Goal: Task Accomplishment & Management: Manage account settings

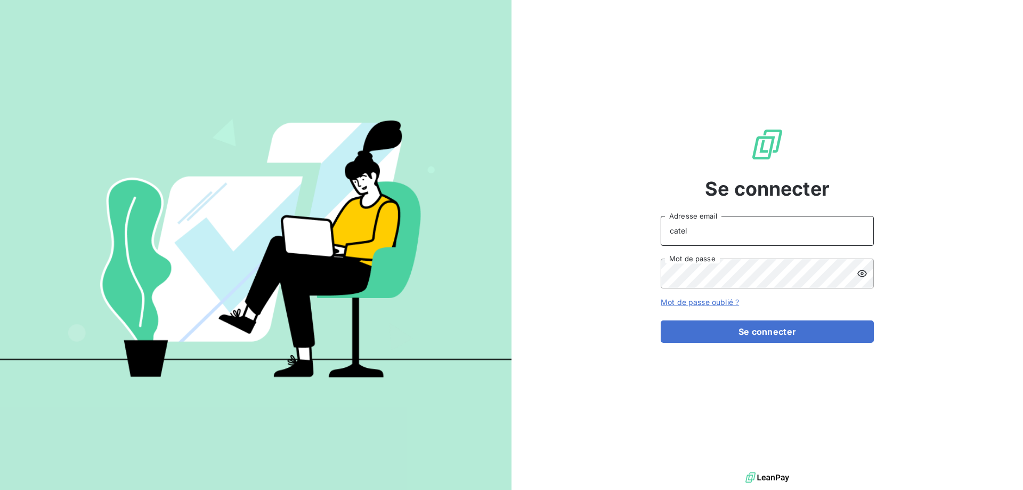
drag, startPoint x: 651, startPoint y: 233, endPoint x: 629, endPoint y: 233, distance: 22.4
click at [629, 233] on div "Se connecter catel Adresse email Mot de passe Mot de passe oublié ? Se connecter" at bounding box center [766, 234] width 511 height 469
type input "[PERSON_NAME][EMAIL_ADDRESS][DOMAIN_NAME]"
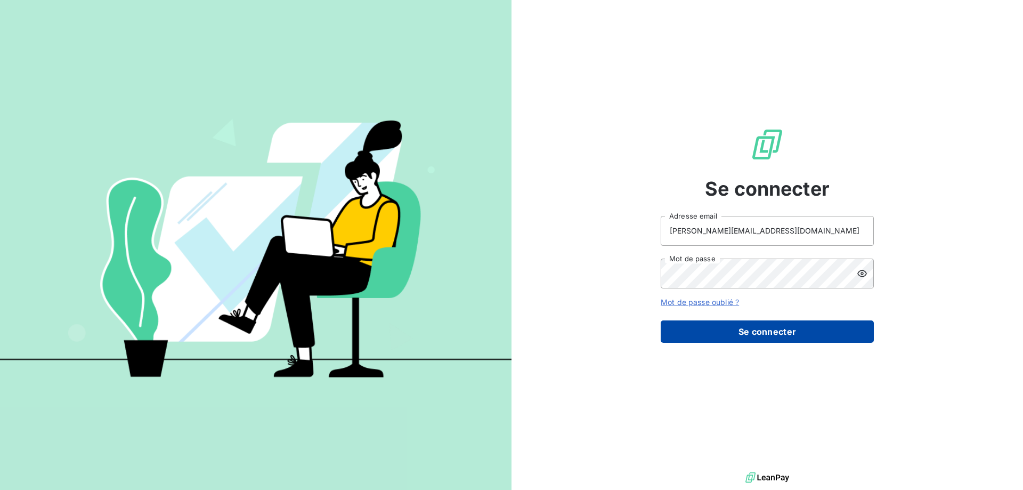
click at [768, 327] on button "Se connecter" at bounding box center [766, 331] width 213 height 22
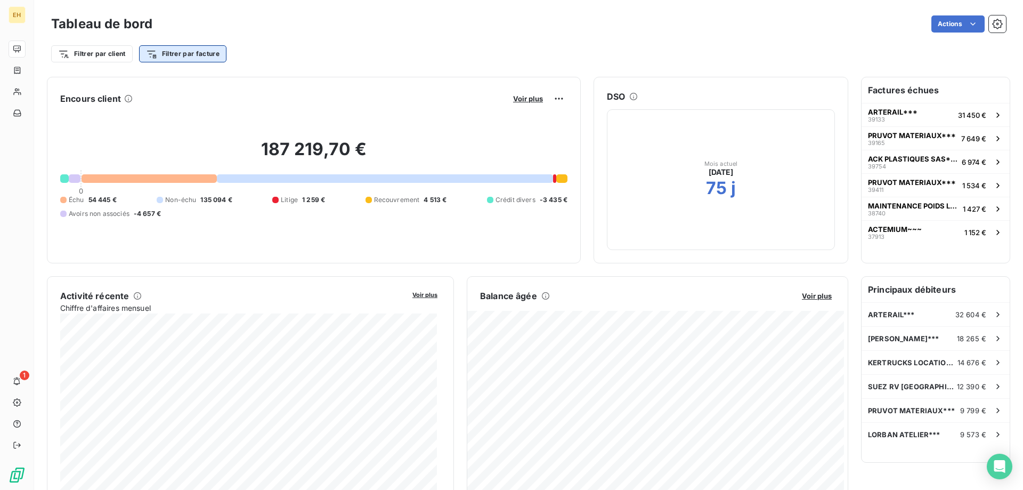
click at [191, 54] on html "EH 1 Tableau de bord Actions Filtrer par client Filtrer par facture Encours cli…" at bounding box center [511, 245] width 1023 height 490
type input "40561"
click at [160, 128] on html "EH 1 Tableau de bord Actions Filtrer par client Filtrer par facture 40561 Reche…" at bounding box center [511, 245] width 1023 height 490
click at [191, 51] on html "EH 1 Tableau de bord Actions Filtrer par client Filtrer par facture Encours cli…" at bounding box center [511, 245] width 1023 height 490
click at [218, 83] on input "Rechercher et sélectionner" at bounding box center [217, 83] width 135 height 22
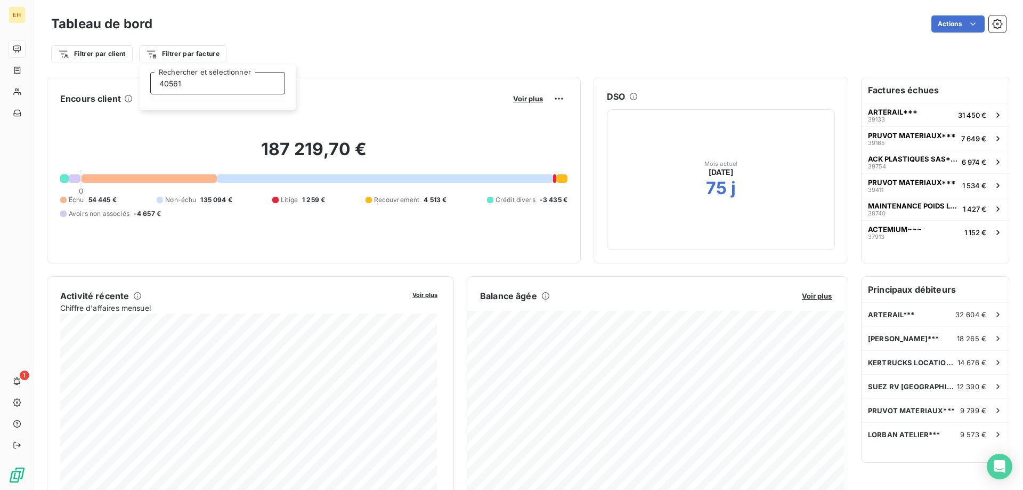
type input "40561"
click at [331, 109] on html "EH 1 Tableau de bord Actions Filtrer par client Filtrer par facture Encours cli…" at bounding box center [511, 245] width 1023 height 490
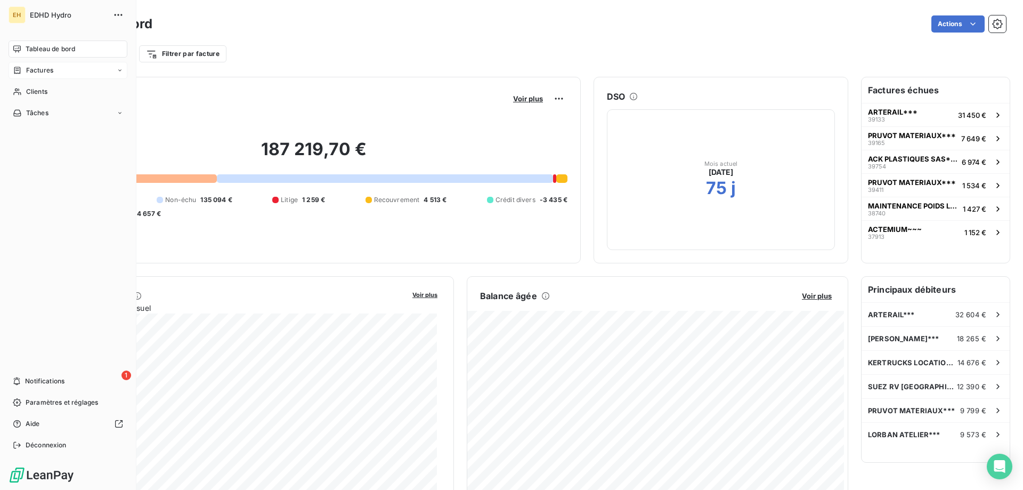
click at [39, 68] on span "Factures" at bounding box center [39, 71] width 27 height 10
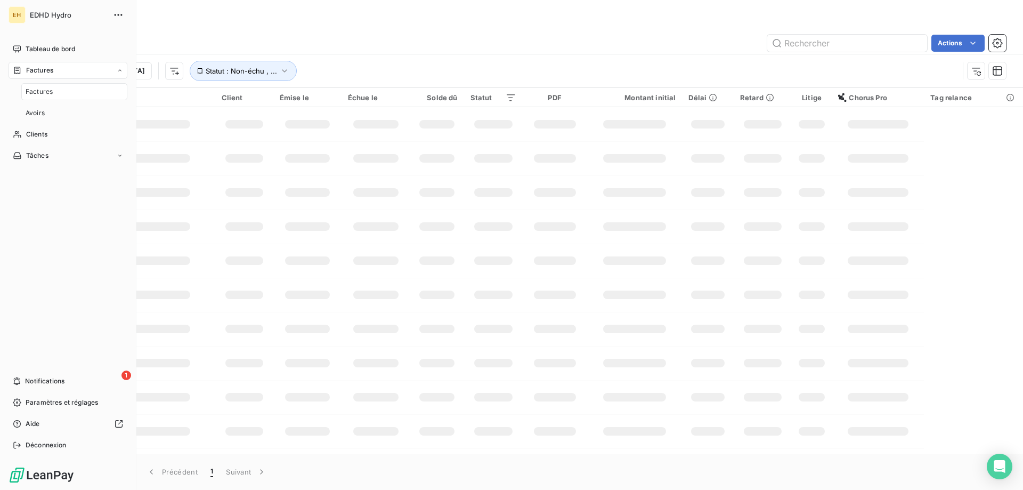
click at [43, 92] on span "Factures" at bounding box center [39, 92] width 27 height 10
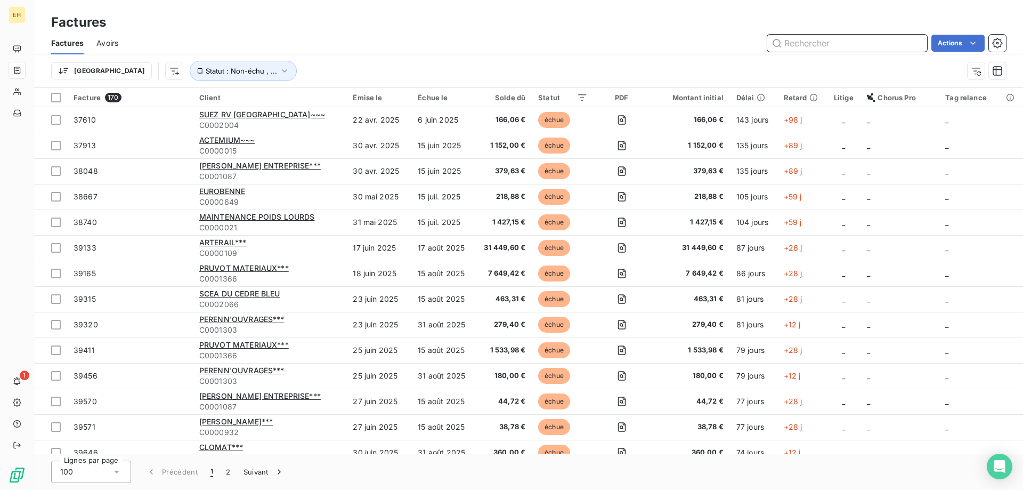
click at [827, 43] on input "text" at bounding box center [847, 43] width 160 height 17
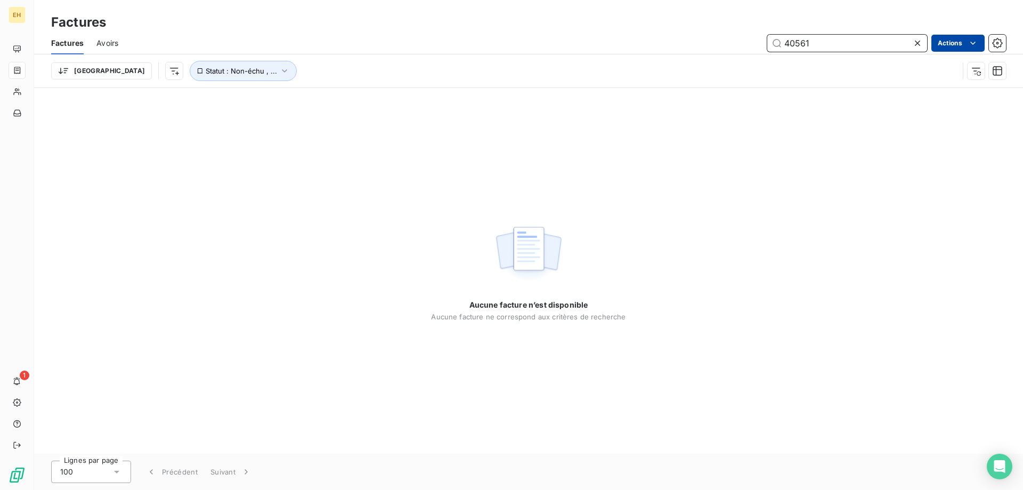
type input "40561"
click at [949, 42] on html "EH 1 Factures Factures Avoirs 40561 Actions Trier Statut : Non-échu , ... Aucun…" at bounding box center [511, 245] width 1023 height 490
click at [809, 173] on html "EH 1 Factures Factures Avoirs 40561 Actions Mettre les factures en litige (0 fa…" at bounding box center [511, 245] width 1023 height 490
click at [997, 42] on icon "button" at bounding box center [997, 43] width 11 height 11
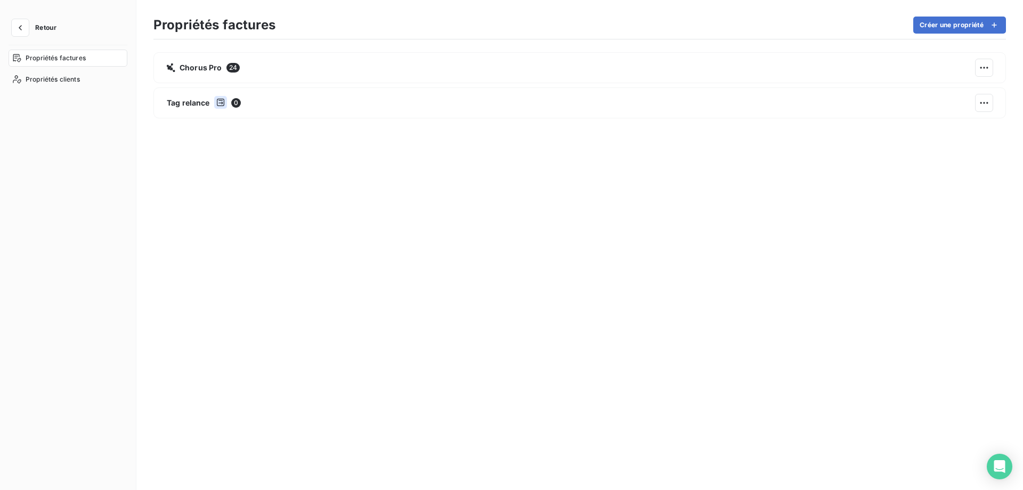
click at [57, 55] on span "Propriétés factures" at bounding box center [56, 58] width 60 height 10
click at [48, 80] on span "Propriétés clients" at bounding box center [53, 80] width 54 height 10
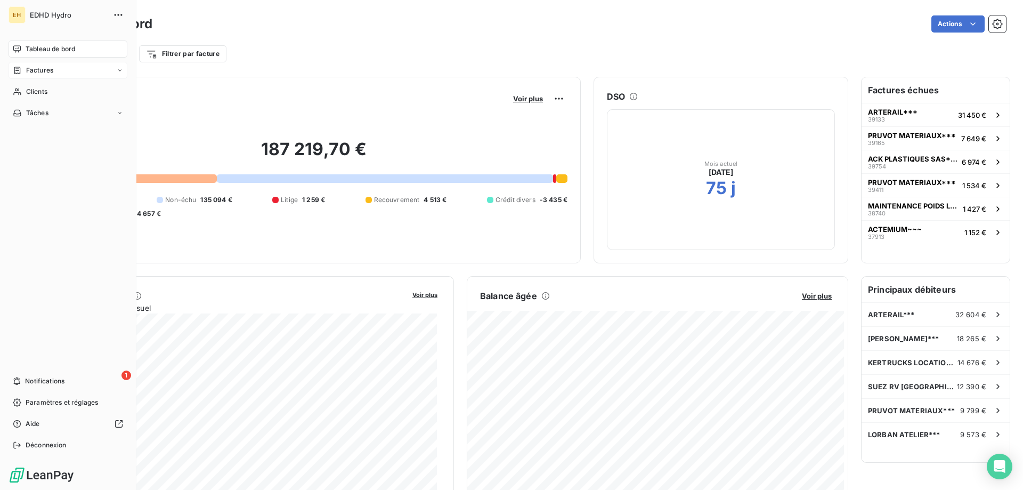
click at [119, 70] on icon at bounding box center [120, 70] width 6 height 6
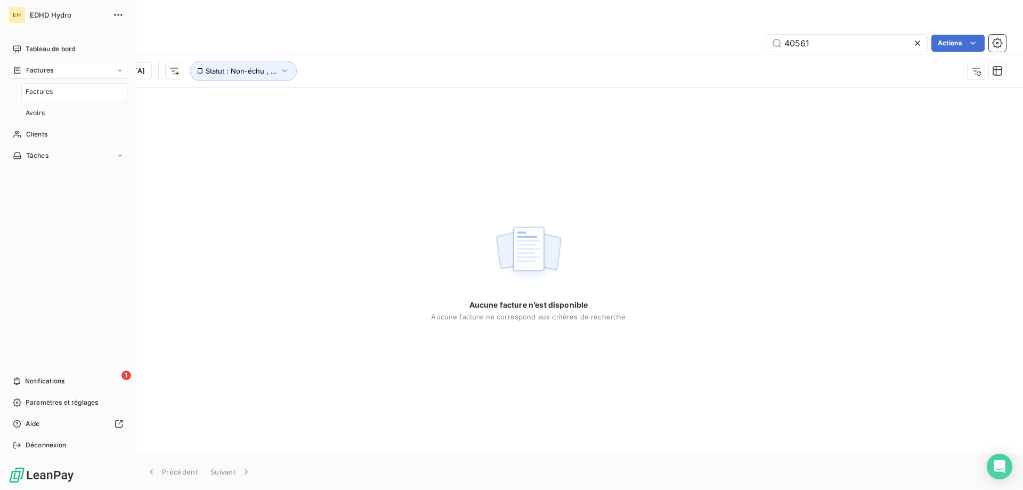
click at [42, 90] on span "Factures" at bounding box center [39, 92] width 27 height 10
click at [45, 68] on span "Factures" at bounding box center [39, 71] width 27 height 10
click at [40, 71] on span "Factures" at bounding box center [39, 71] width 27 height 10
click at [40, 93] on span "Factures" at bounding box center [39, 92] width 27 height 10
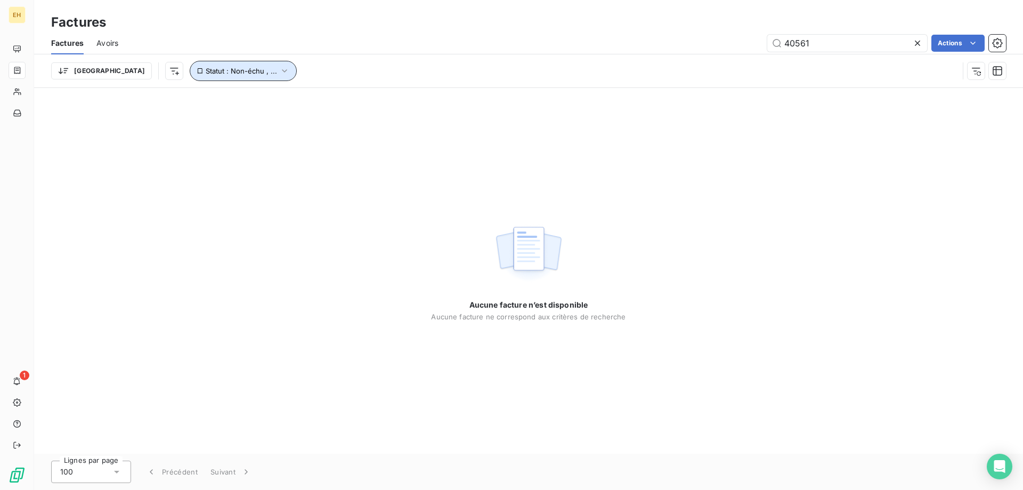
click at [206, 68] on span "Statut : Non-échu , ..." at bounding box center [241, 71] width 71 height 9
click at [325, 98] on span "échue" at bounding box center [322, 99] width 26 height 10
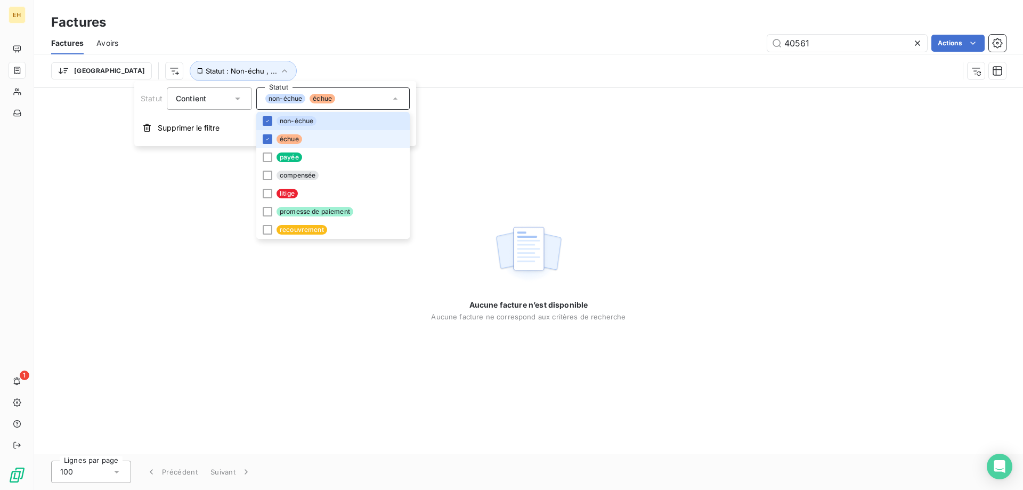
click at [284, 138] on span "échue" at bounding box center [289, 139] width 26 height 10
click at [186, 125] on span "Supprimer le filtre" at bounding box center [189, 128] width 62 height 11
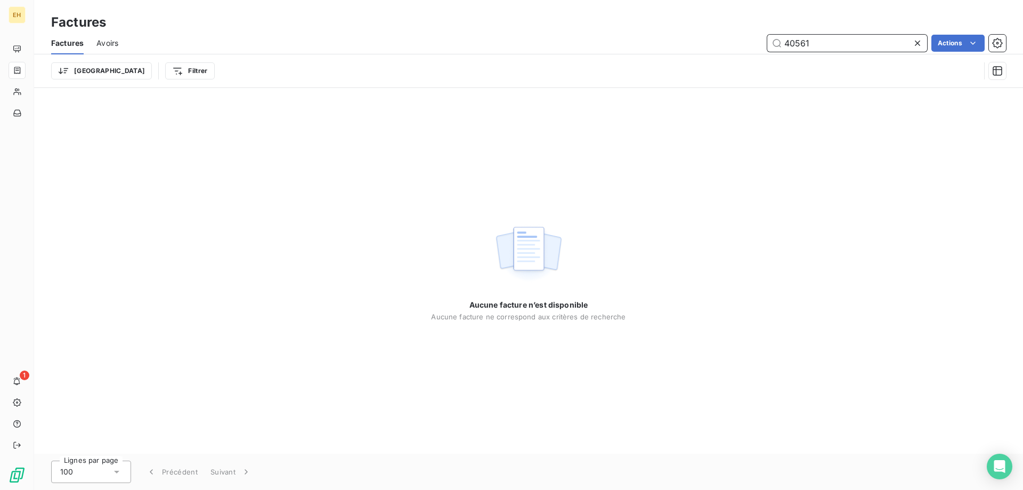
click at [848, 44] on input "40561" at bounding box center [847, 43] width 160 height 17
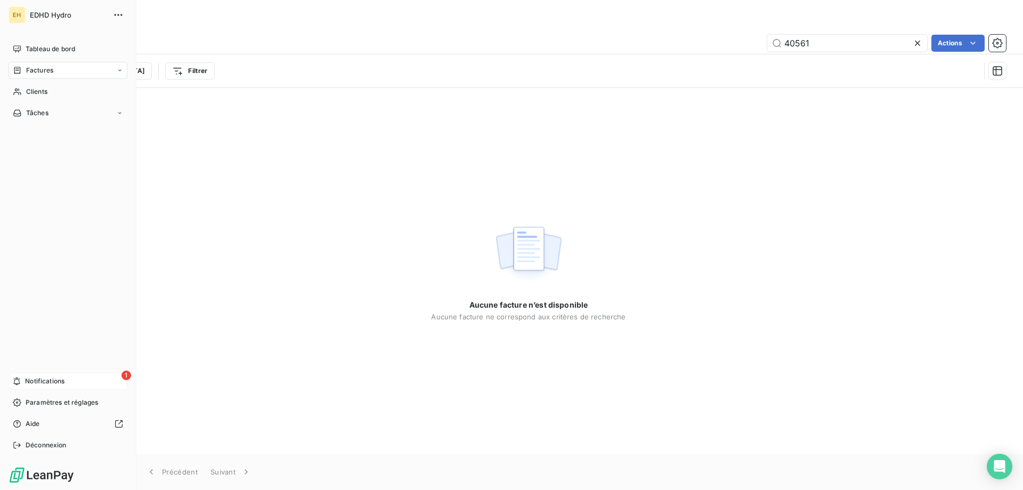
click at [62, 376] on div "1 Notifications" at bounding box center [68, 380] width 119 height 17
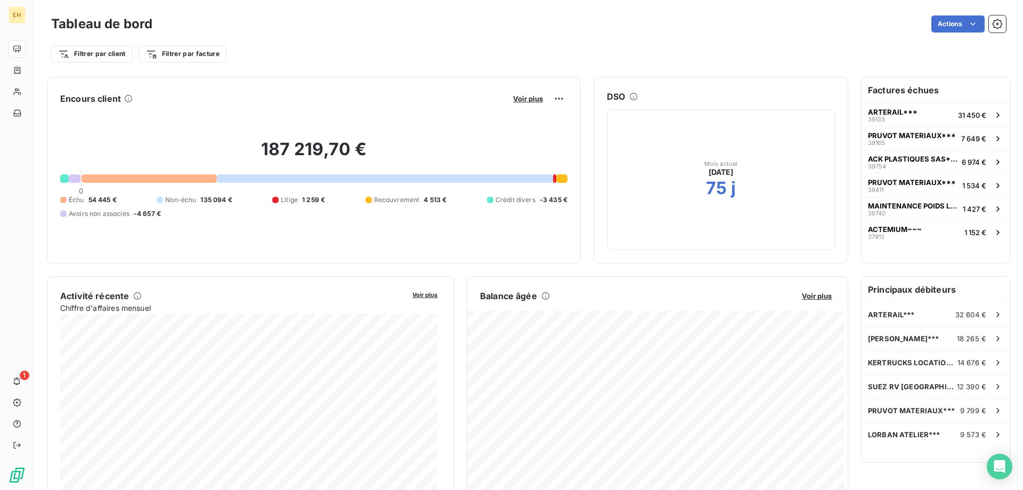
click at [428, 52] on div "Filtrer par client Filtrer par facture" at bounding box center [528, 54] width 955 height 20
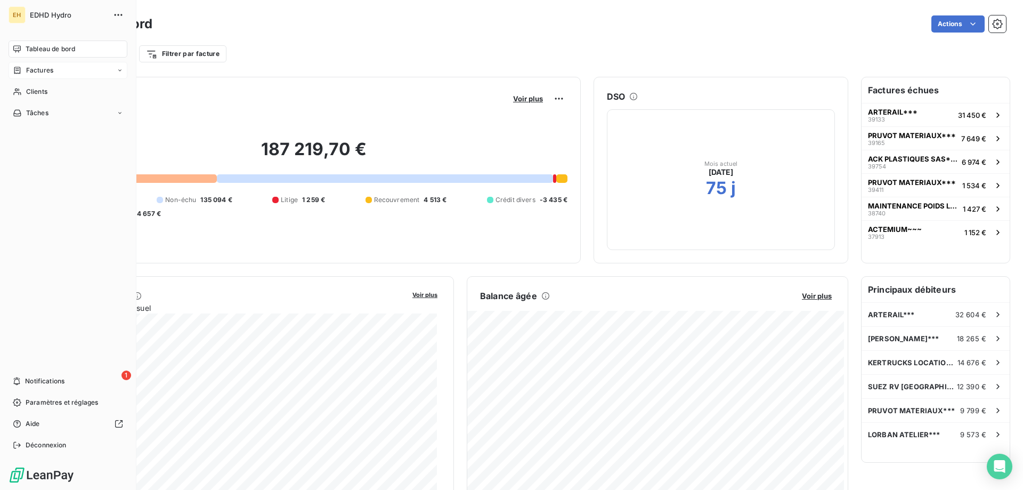
click at [32, 70] on span "Factures" at bounding box center [39, 71] width 27 height 10
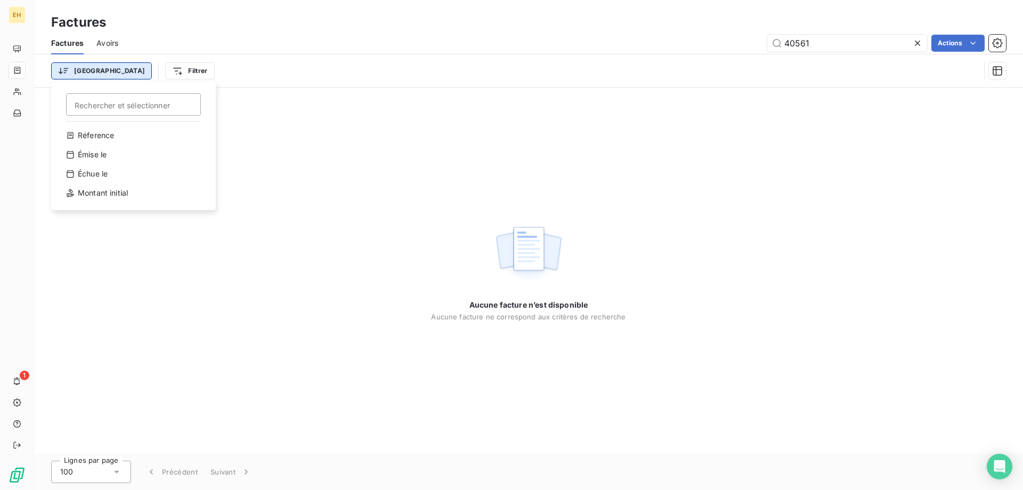
click at [79, 69] on html "EH 1 Factures Factures Avoirs 40561 Actions Trier Rechercher et sélectionner Ré…" at bounding box center [511, 245] width 1023 height 490
click at [100, 133] on div "Réference" at bounding box center [134, 135] width 148 height 17
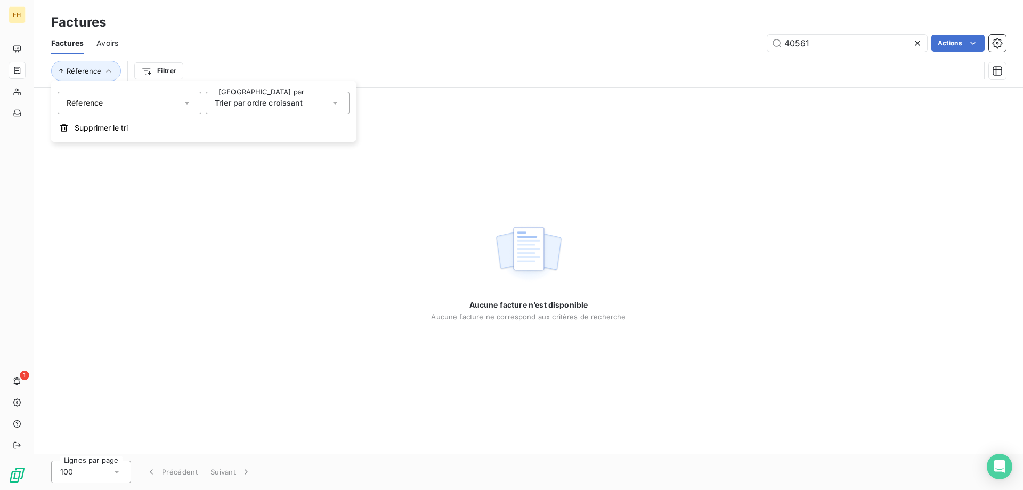
click at [66, 42] on span "Factures" at bounding box center [67, 43] width 32 height 11
click at [915, 42] on icon at bounding box center [917, 43] width 11 height 11
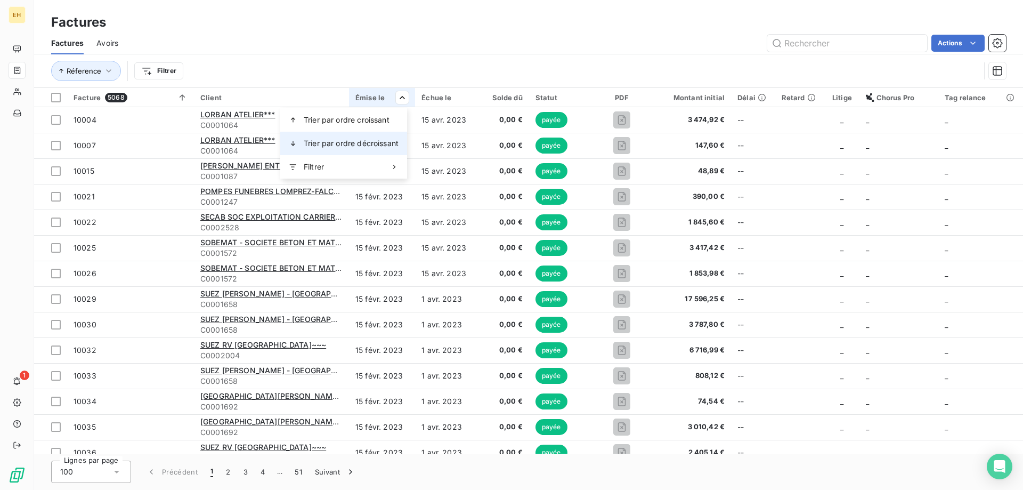
click at [371, 141] on span "Trier par ordre décroissant" at bounding box center [351, 143] width 95 height 11
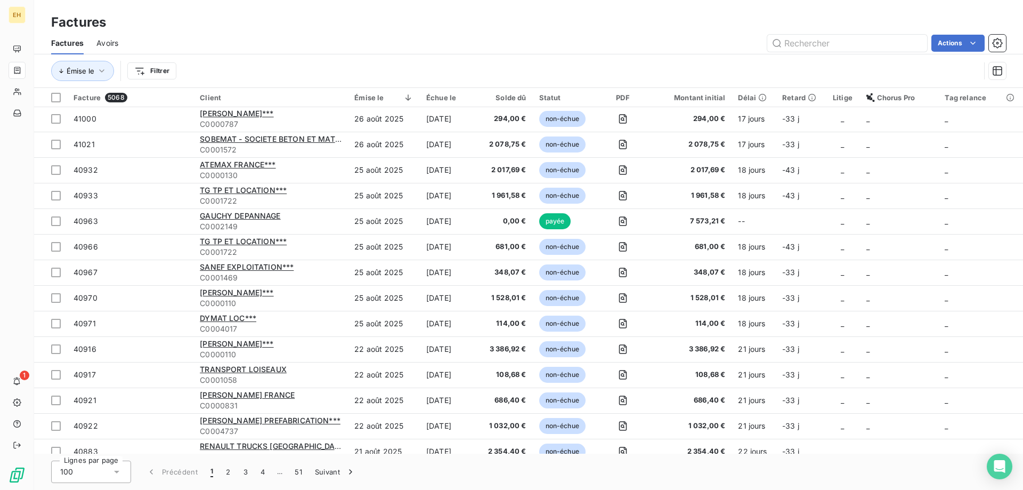
scroll to position [2211, 0]
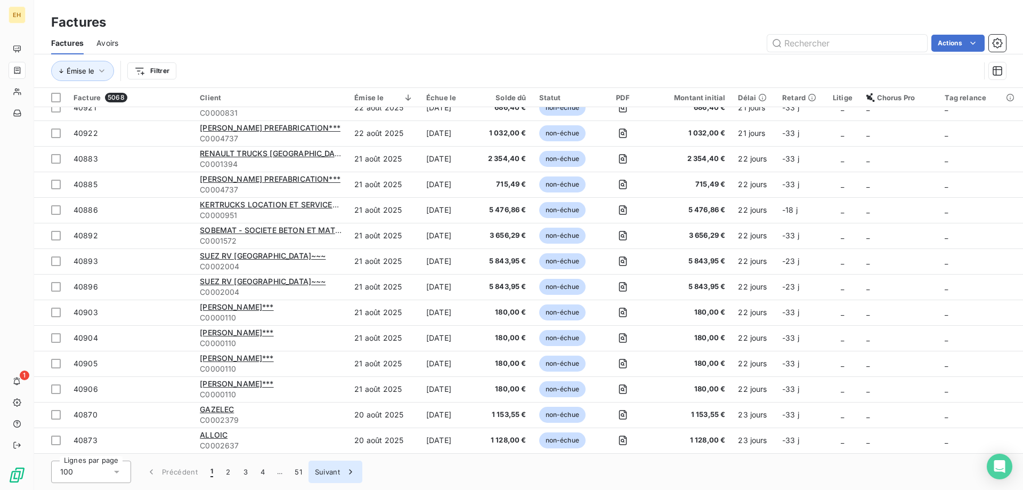
click at [331, 471] on button "Suivant" at bounding box center [335, 471] width 54 height 22
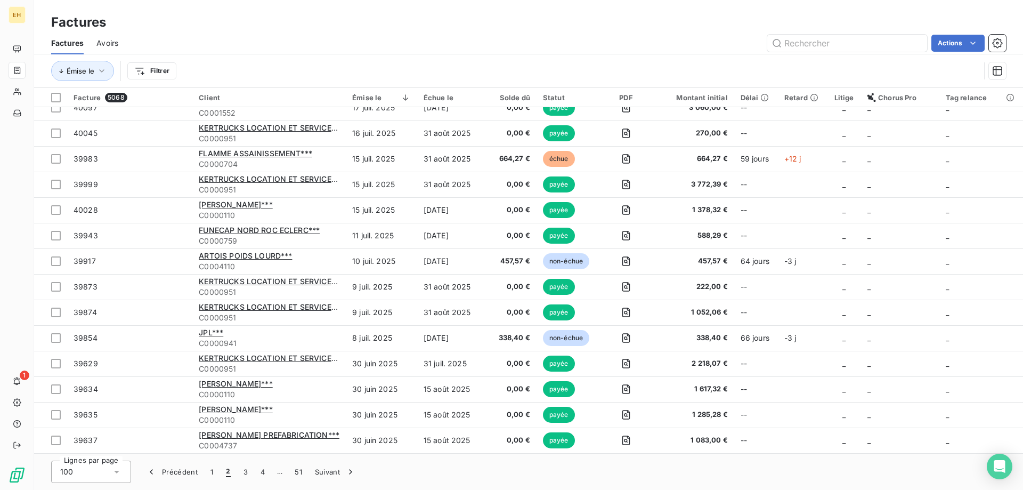
click at [1022, 74] on div "Émise le Filtrer" at bounding box center [528, 70] width 989 height 33
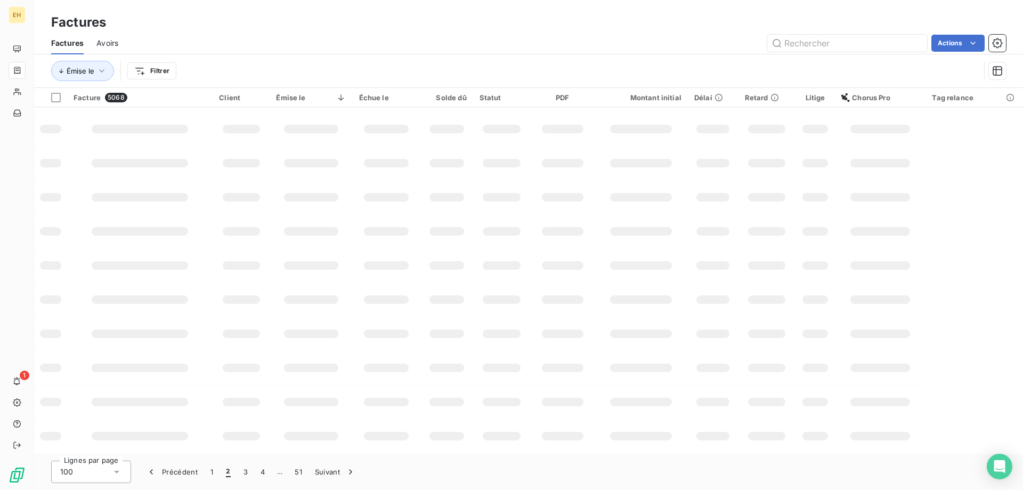
scroll to position [166, 0]
